Goal: Register for event/course

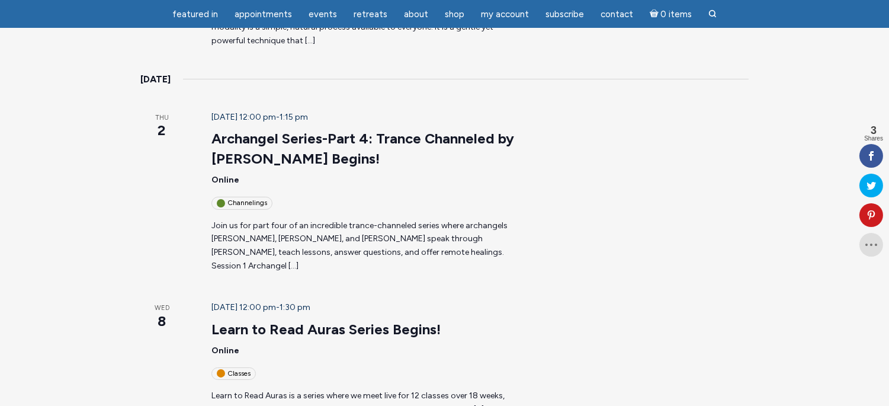
scroll to position [329, 0]
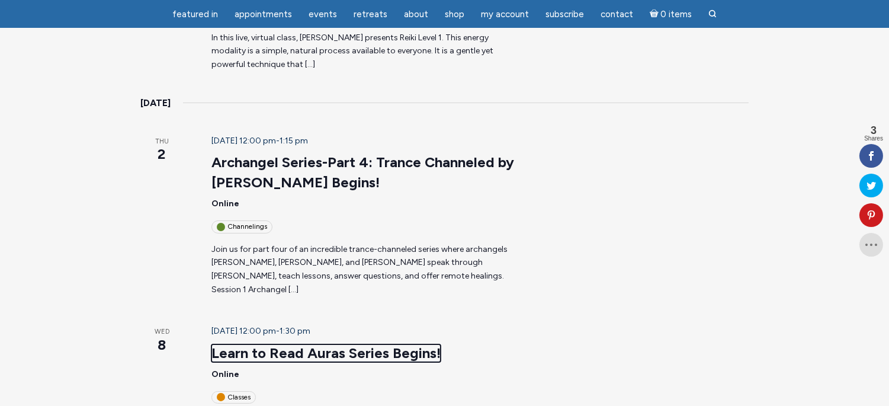
click at [289, 344] on link "Learn to Read Auras Series Begins!" at bounding box center [325, 353] width 229 height 18
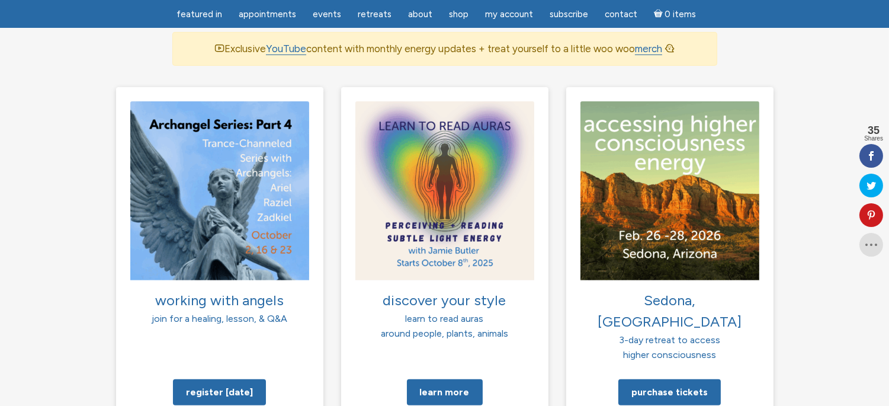
scroll to position [855, 0]
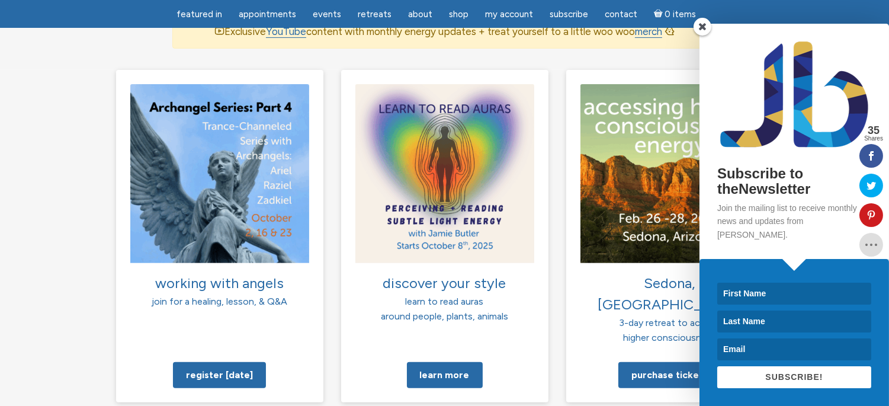
click at [702, 32] on span at bounding box center [703, 27] width 18 height 18
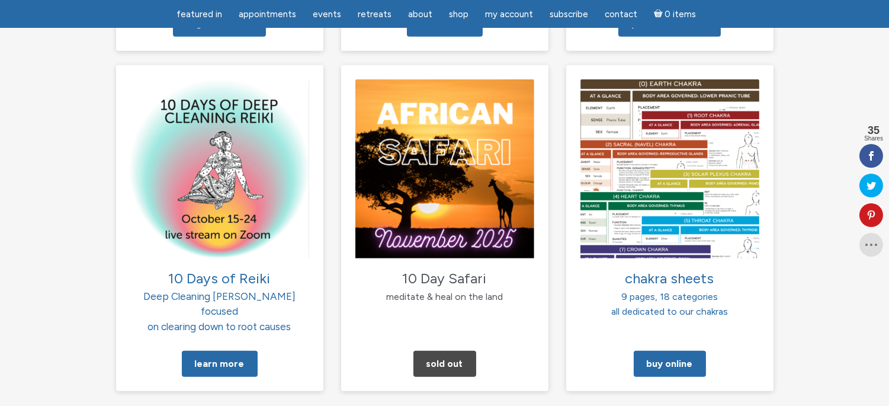
scroll to position [1184, 0]
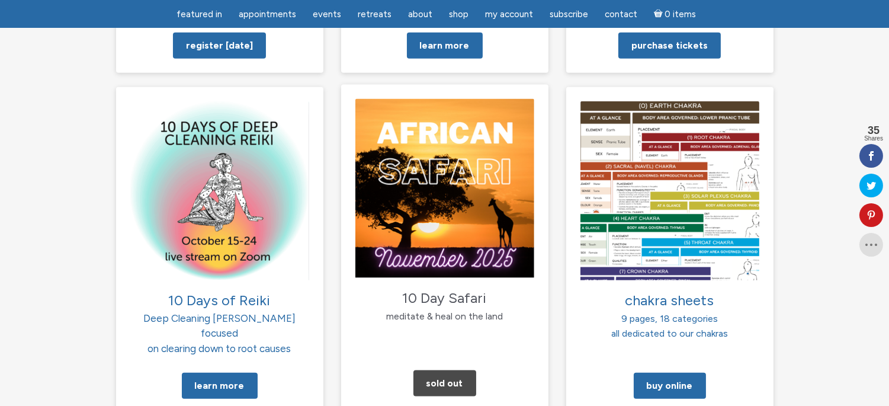
click at [409, 101] on img at bounding box center [444, 187] width 179 height 179
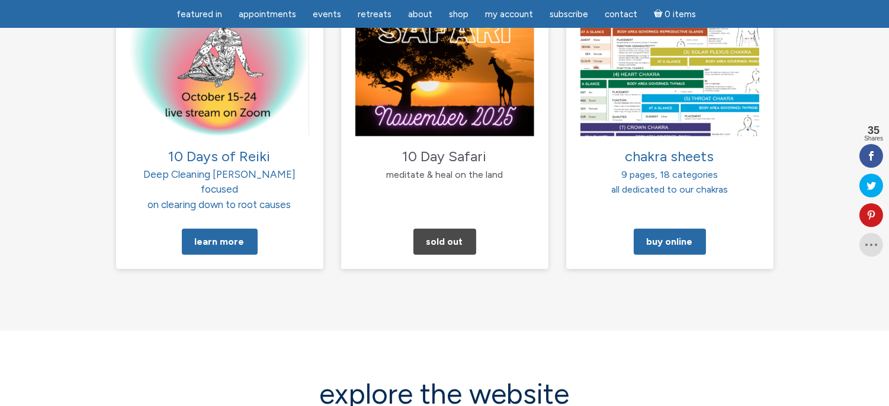
scroll to position [1316, 0]
